Goal: Transaction & Acquisition: Subscribe to service/newsletter

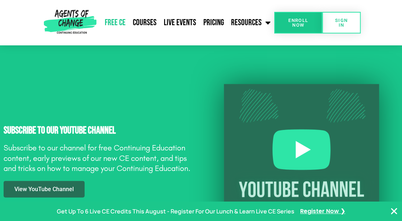
scroll to position [772, 0]
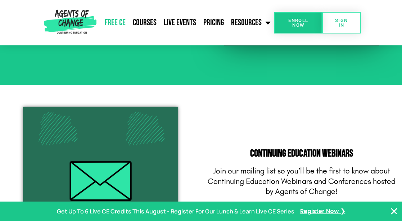
click at [61, 15] on img at bounding box center [70, 22] width 58 height 45
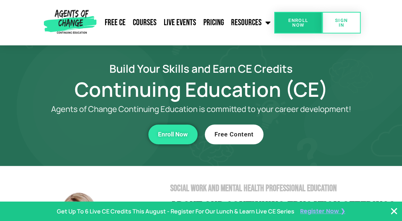
click at [312, 211] on span "Register Now ❯" at bounding box center [322, 211] width 45 height 10
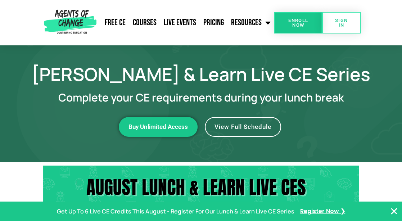
click at [225, 131] on link "View Full Schedule" at bounding box center [243, 127] width 76 height 20
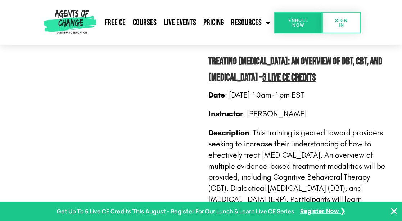
scroll to position [648, 0]
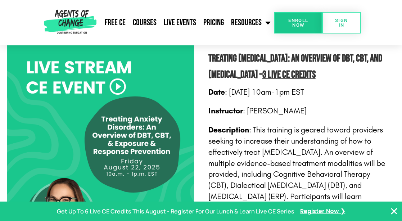
click at [394, 210] on icon "Close Banner" at bounding box center [393, 211] width 9 height 9
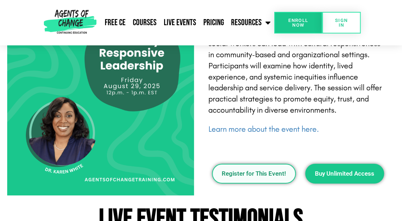
scroll to position [989, 0]
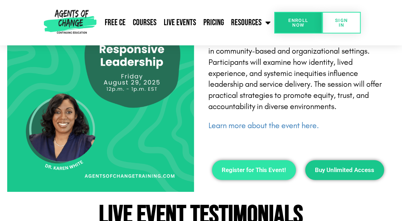
click at [271, 180] on link "Register for This Event!" at bounding box center [254, 170] width 84 height 20
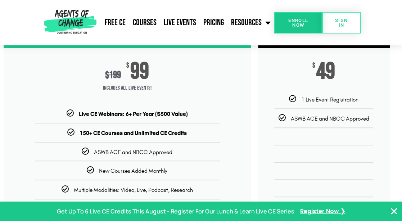
scroll to position [124, 0]
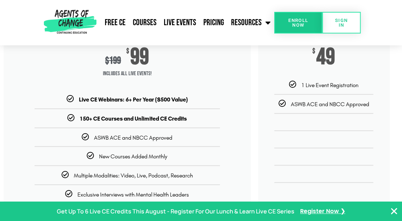
click at [395, 210] on icon "Close Banner" at bounding box center [393, 211] width 9 height 9
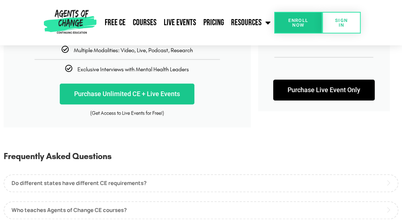
scroll to position [254, 0]
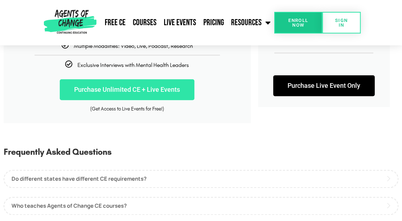
click at [164, 86] on link "Purchase Unlimited CE + Live Events" at bounding box center [127, 89] width 134 height 21
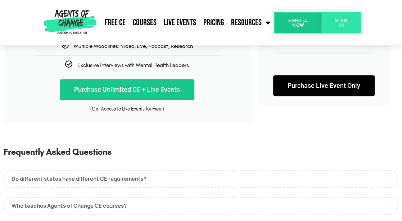
click at [334, 24] on span "SIGN IN" at bounding box center [340, 22] width 15 height 9
click at [300, 26] on span "Enroll Now" at bounding box center [298, 22] width 25 height 9
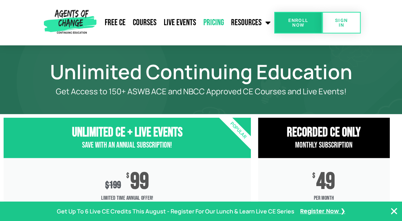
drag, startPoint x: 0, startPoint y: 0, endPoint x: 300, endPoint y: 26, distance: 301.4
click at [300, 26] on span "Enroll Now" at bounding box center [298, 22] width 25 height 9
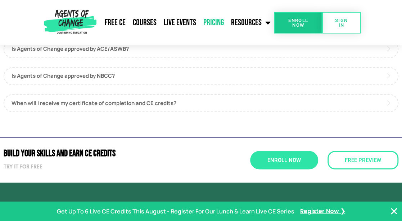
scroll to position [537, 0]
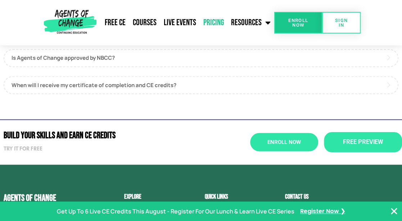
drag, startPoint x: 350, startPoint y: 136, endPoint x: 350, endPoint y: 132, distance: 3.6
click at [350, 132] on link "Free Preview" at bounding box center [363, 142] width 78 height 20
